Goal: Obtain resource: Download file/media

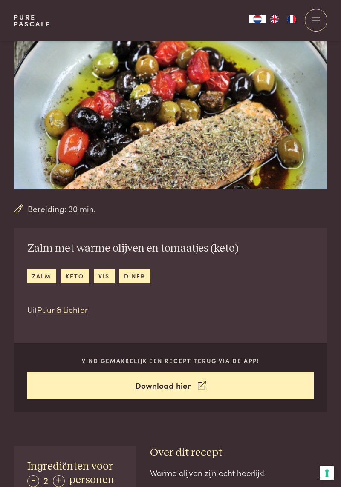
scroll to position [36, 0]
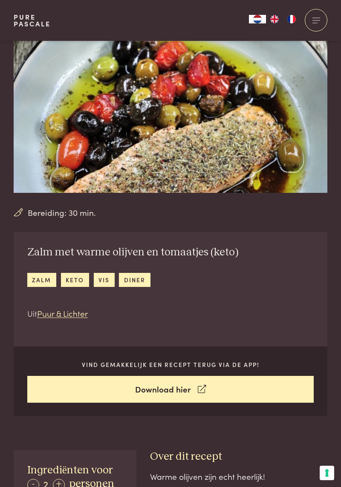
click at [191, 391] on link "Download hier" at bounding box center [170, 389] width 287 height 27
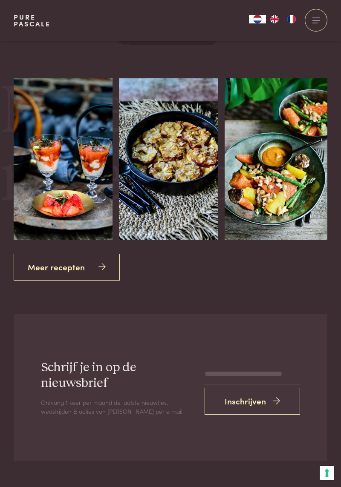
scroll to position [1126, 0]
click at [98, 268] on icon at bounding box center [101, 267] width 7 height 12
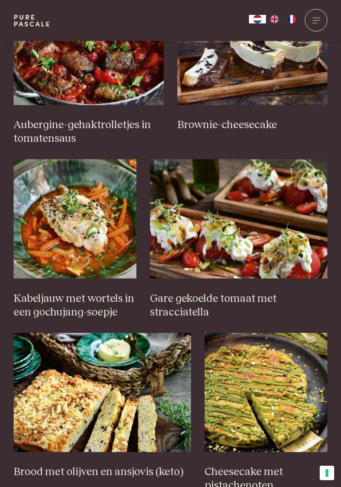
scroll to position [439, 0]
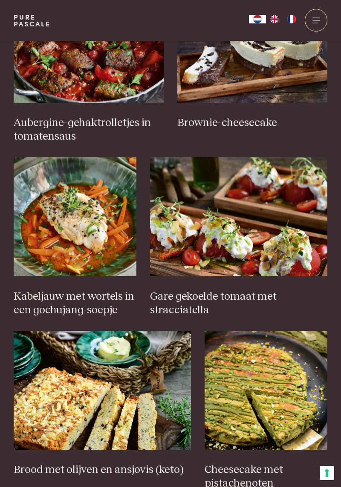
click at [74, 235] on img at bounding box center [75, 216] width 123 height 119
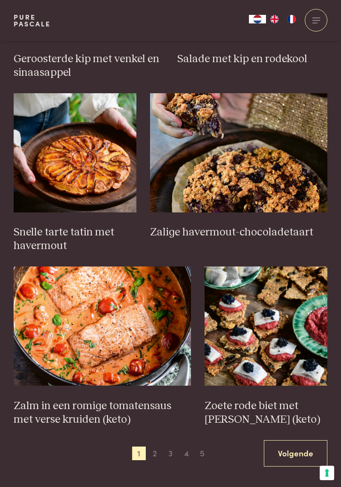
scroll to position [1026, 0]
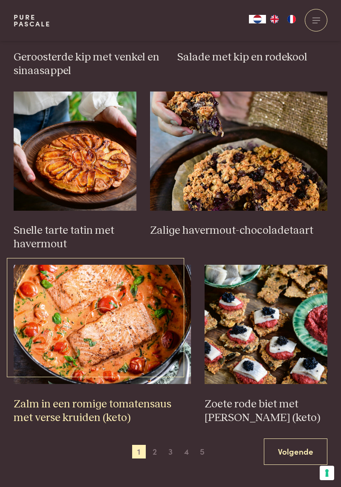
click at [108, 349] on img at bounding box center [102, 324] width 177 height 119
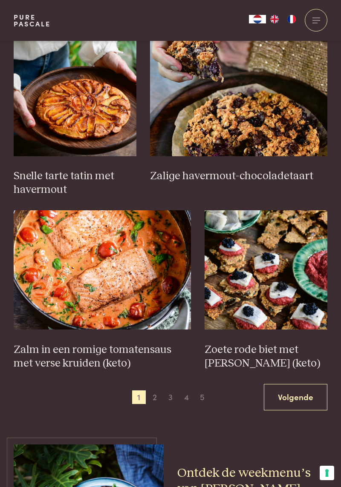
scroll to position [0, 0]
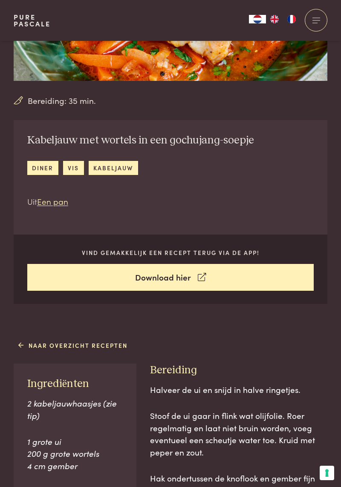
scroll to position [143, 0]
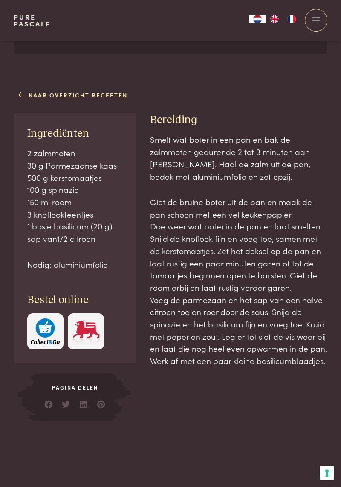
scroll to position [399, 0]
